Goal: Task Accomplishment & Management: Manage account settings

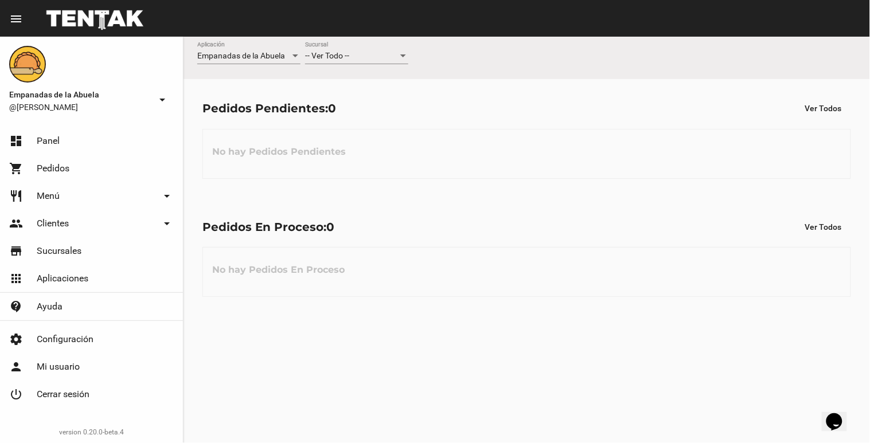
click at [403, 57] on div at bounding box center [403, 55] width 6 height 3
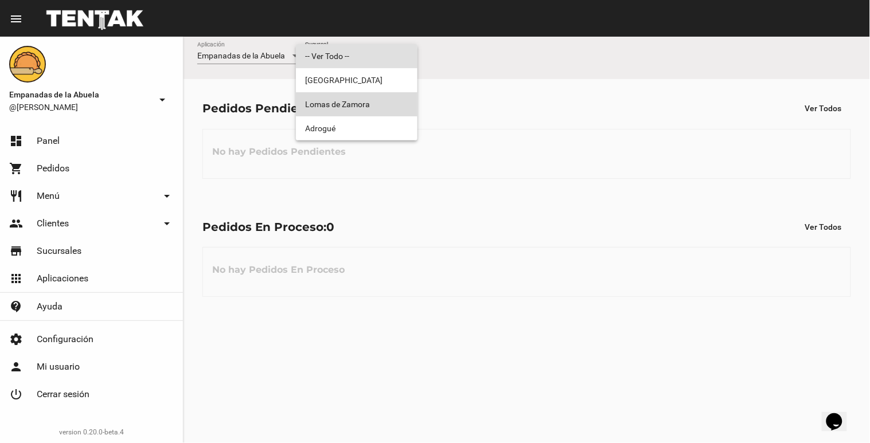
click at [396, 106] on span "Lomas de Zamora" at bounding box center [356, 104] width 103 height 24
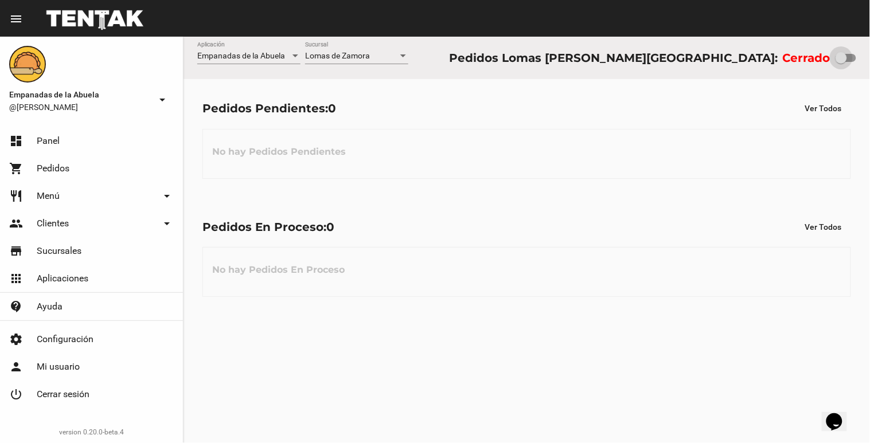
click at [842, 61] on div at bounding box center [841, 57] width 11 height 11
click at [841, 62] on input "checkbox" at bounding box center [841, 62] width 1 height 1
checkbox input "true"
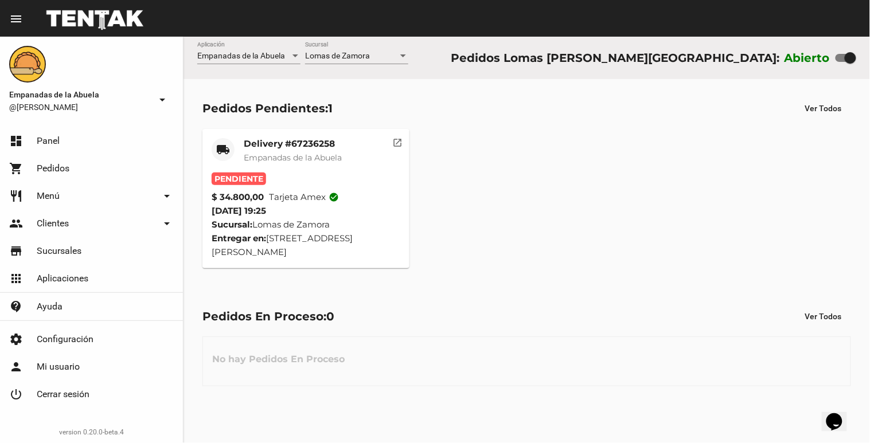
click at [299, 164] on div "Delivery #67236258 Empanadas de [GEOGRAPHIC_DATA]" at bounding box center [293, 155] width 98 height 34
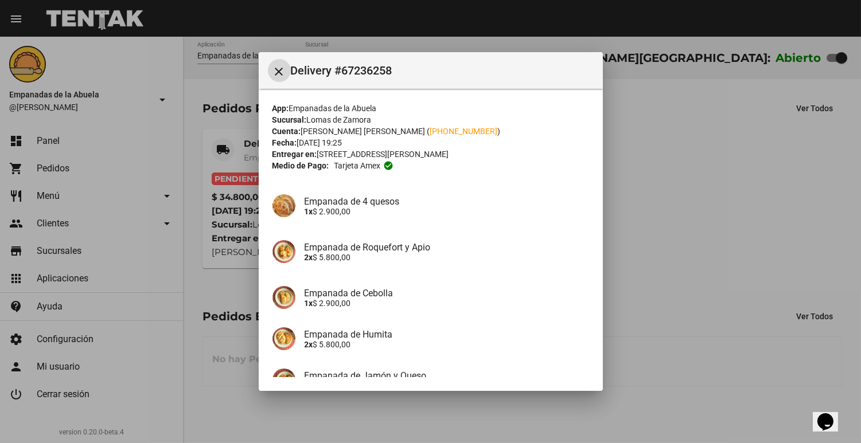
scroll to position [164, 0]
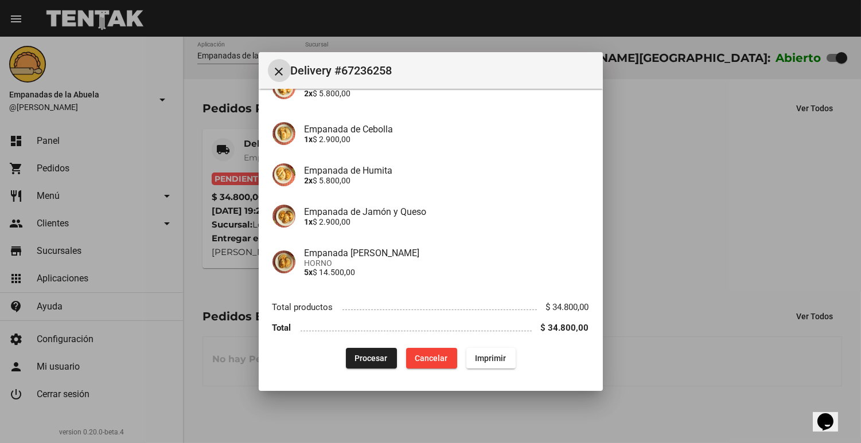
click at [369, 358] on span "Procesar" at bounding box center [371, 358] width 33 height 9
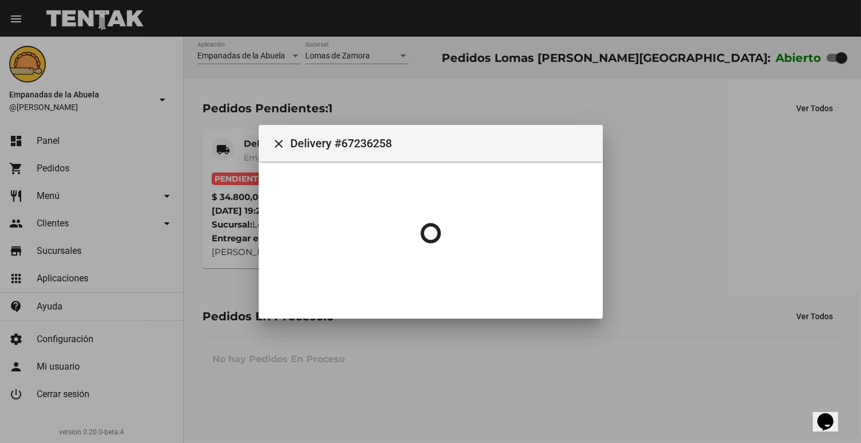
scroll to position [0, 0]
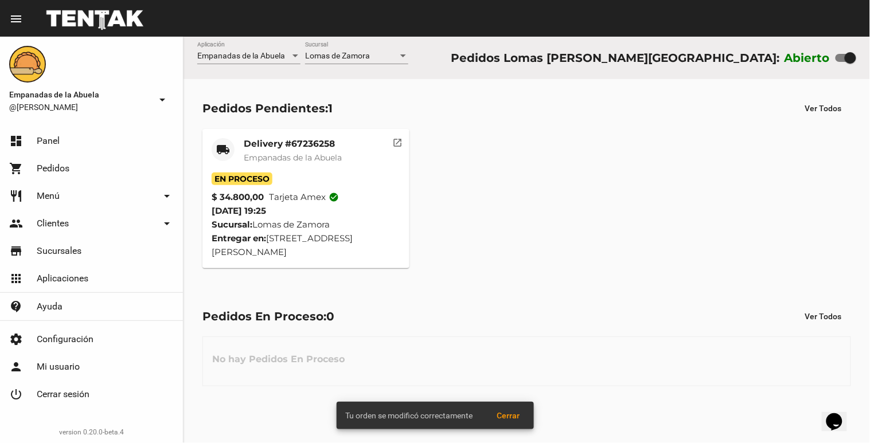
click at [320, 146] on mat-card-title "Delivery #67236258" at bounding box center [293, 143] width 98 height 11
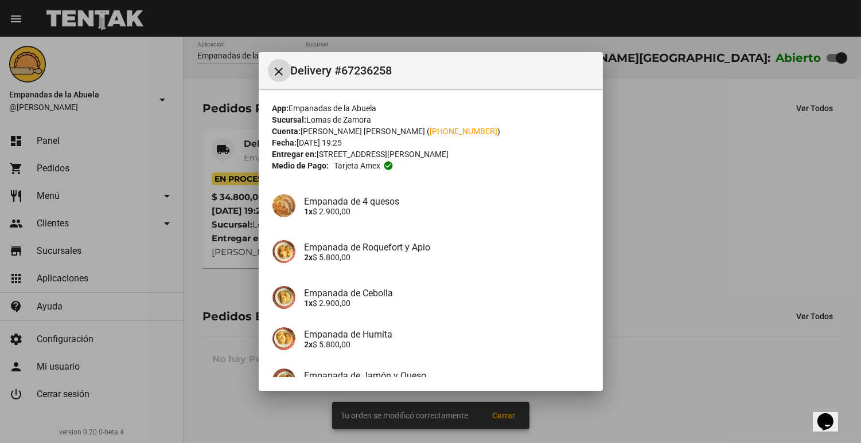
scroll to position [164, 0]
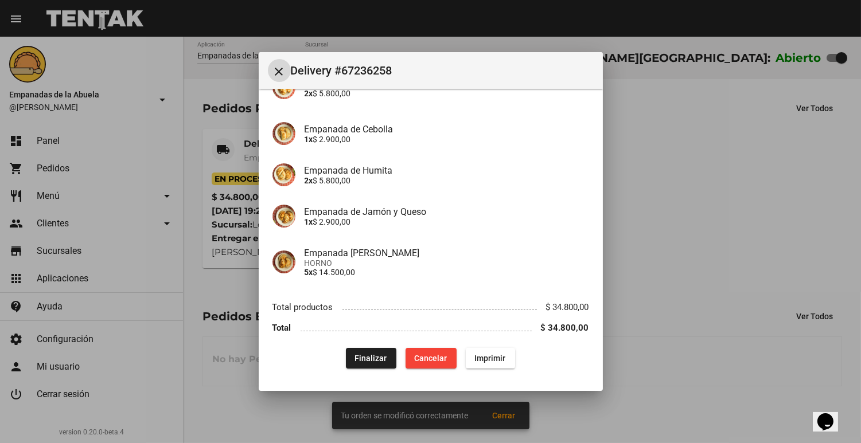
click at [486, 363] on button "Imprimir" at bounding box center [490, 358] width 49 height 21
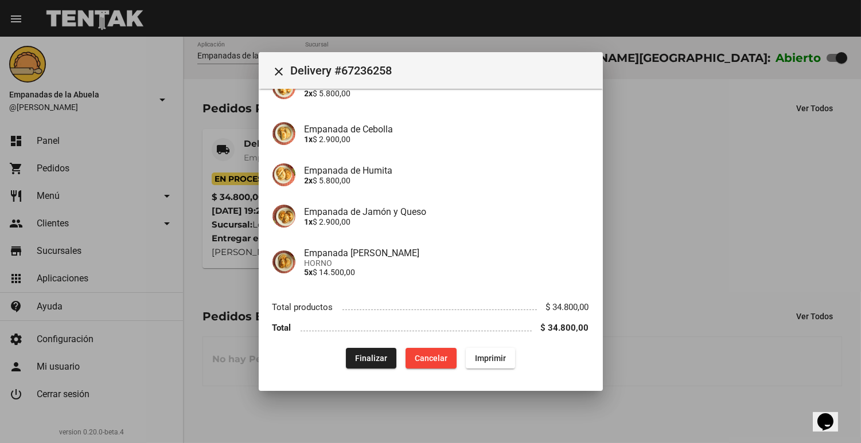
click at [482, 358] on span "Imprimir" at bounding box center [490, 358] width 31 height 9
click at [717, 257] on div at bounding box center [430, 221] width 861 height 443
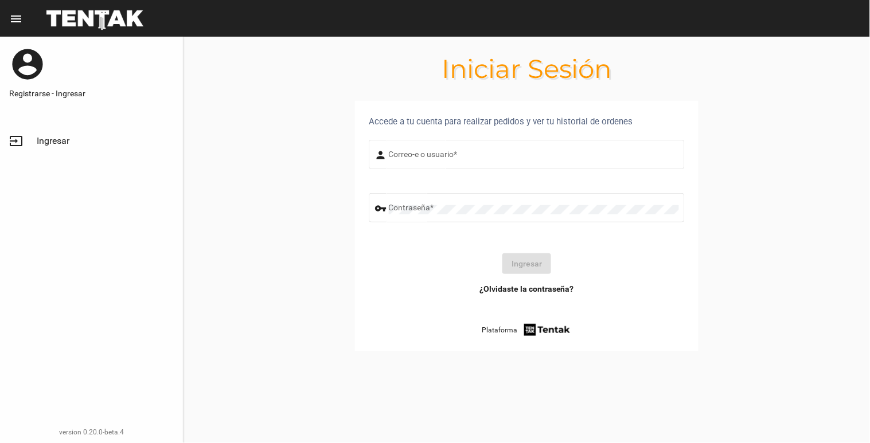
type input "[EMAIL_ADDRESS][DOMAIN_NAME]"
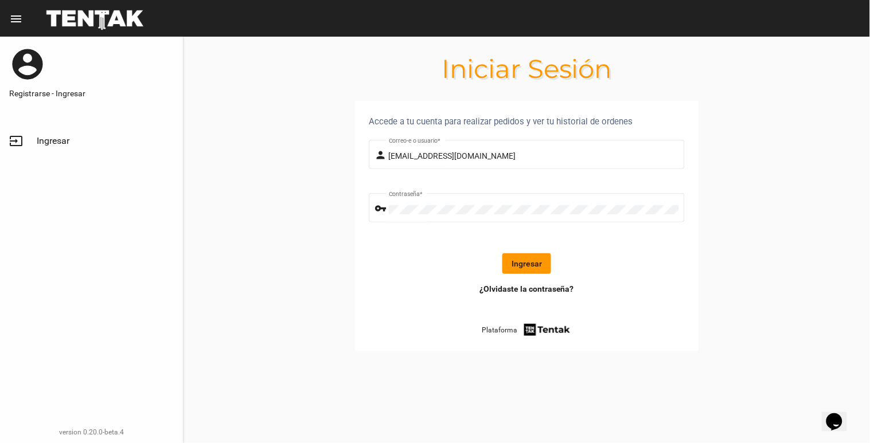
click at [539, 277] on form "person [EMAIL_ADDRESS][DOMAIN_NAME] Correo-e o usuario * vpn_key Contraseña * I…" at bounding box center [527, 211] width 316 height 146
click at [536, 271] on button "Ingresar" at bounding box center [526, 264] width 49 height 21
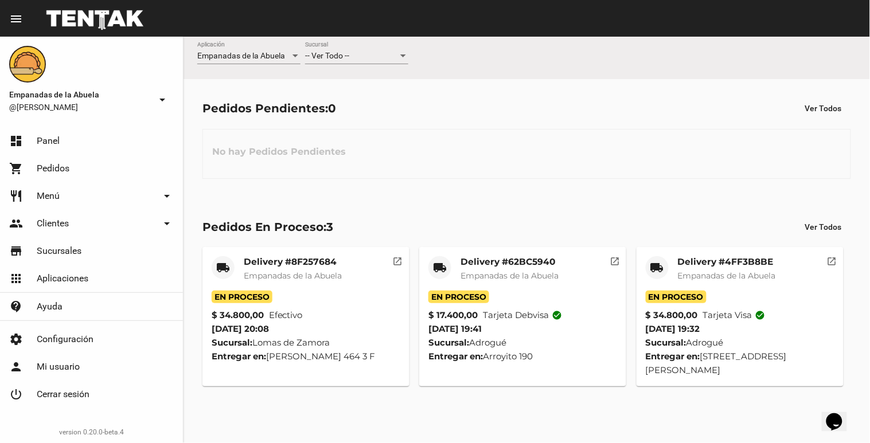
click at [307, 274] on span "Empanadas de la Abuela" at bounding box center [293, 276] width 98 height 10
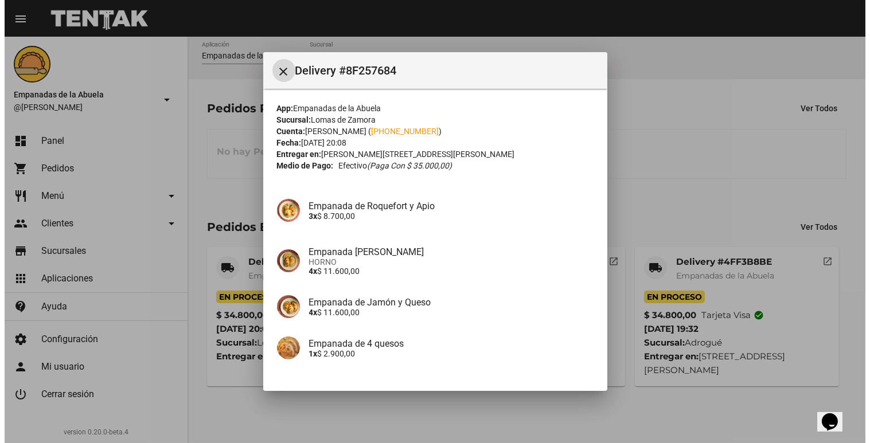
scroll to position [82, 0]
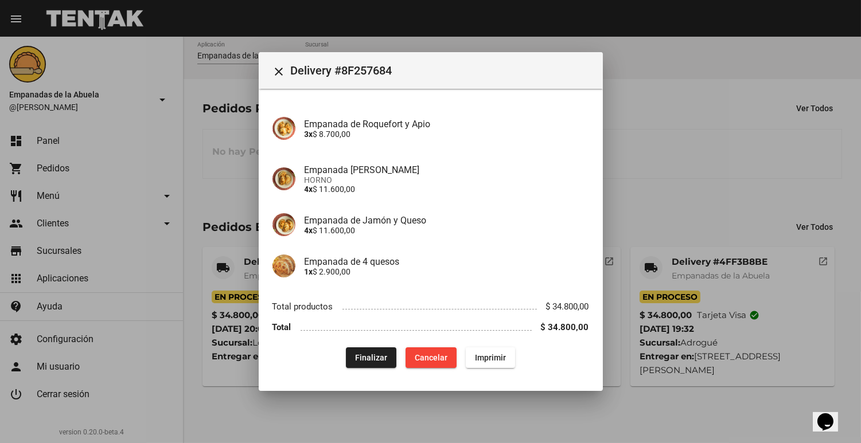
click at [654, 402] on div at bounding box center [430, 221] width 861 height 443
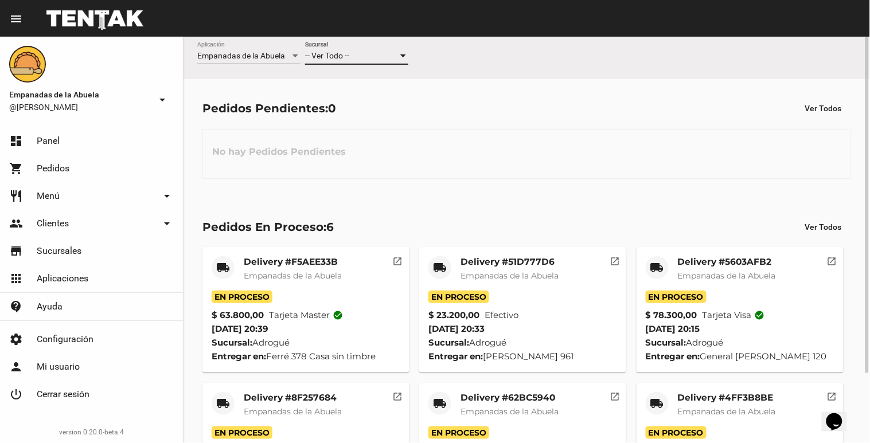
click at [337, 60] on span "-- Ver Todo --" at bounding box center [327, 55] width 44 height 9
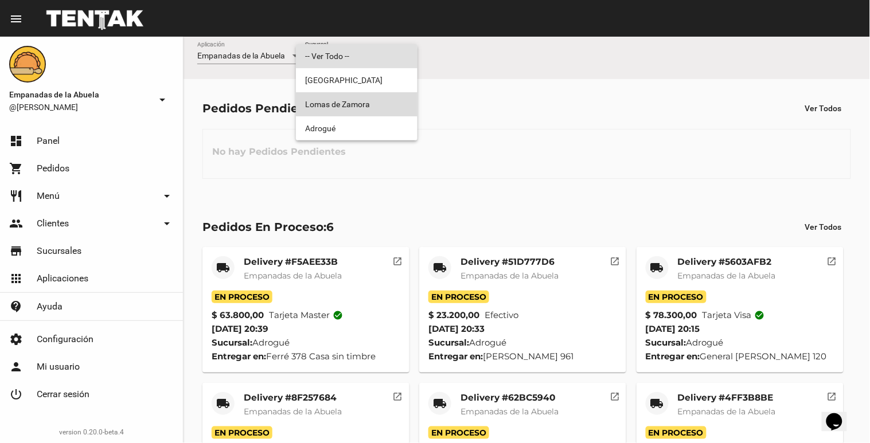
click at [339, 104] on span "Lomas de Zamora" at bounding box center [356, 104] width 103 height 24
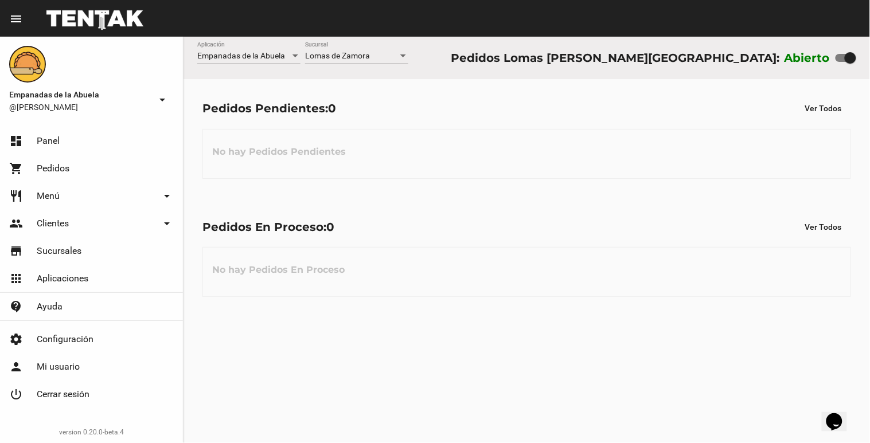
click at [856, 41] on div "Empanadas de la Abuela Aplicación [GEOGRAPHIC_DATA][PERSON_NAME] [GEOGRAPHIC_DA…" at bounding box center [527, 58] width 687 height 42
click at [840, 53] on label at bounding box center [846, 58] width 21 height 14
click at [841, 62] on input "checkbox" at bounding box center [841, 62] width 1 height 1
checkbox input "false"
